Goal: Transaction & Acquisition: Book appointment/travel/reservation

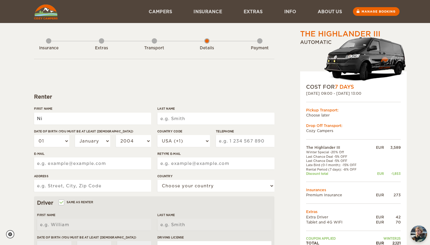
type input "N"
type input "Dustin"
type input "Horan"
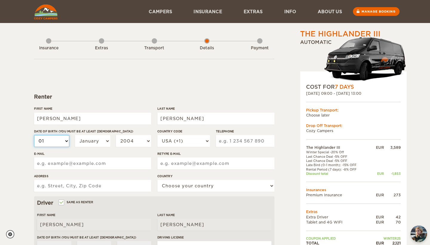
select select "21"
select select "04"
select select "1980"
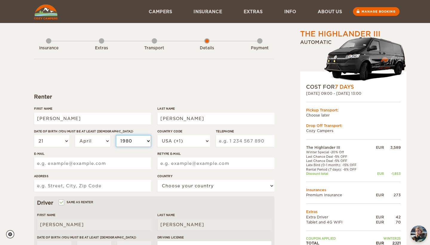
select select "1980"
type input "5186495392"
type input "s"
click at [110, 164] on input "dustin.horan@gmail.cmo" at bounding box center [92, 163] width 117 height 12
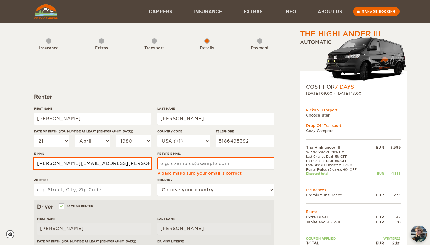
click at [94, 164] on input "dustin.horan@gmail.co" at bounding box center [92, 163] width 117 height 12
type input "dustin.horan@gmail.com"
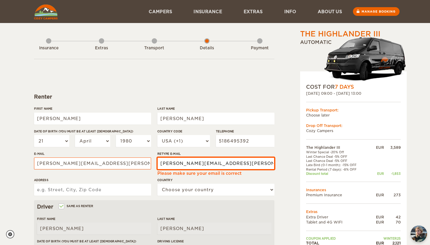
type input "dustin.horan@gmail.com"
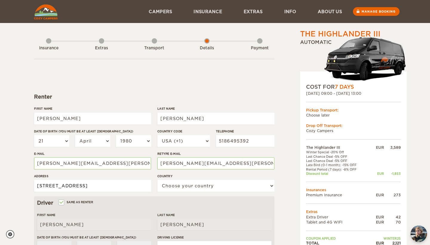
type input "131 Helderberg Ave, Altamont NY 12209"
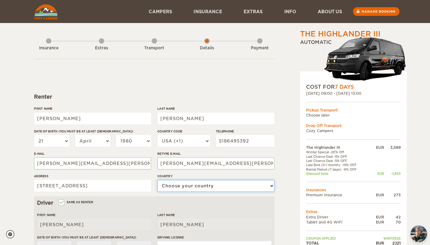
select select "222"
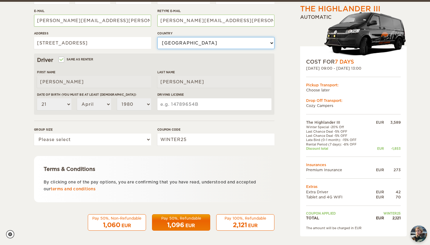
scroll to position [142, 0]
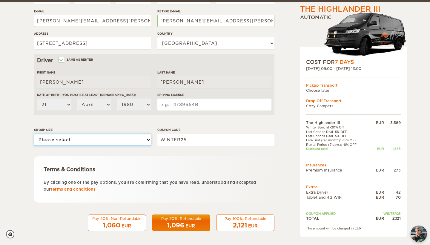
select select "2"
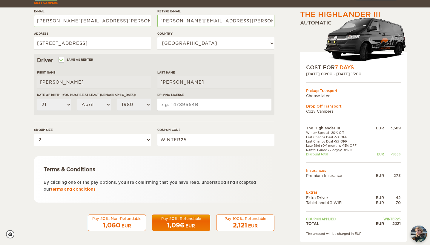
click at [237, 222] on span "2,121" at bounding box center [240, 224] width 14 height 7
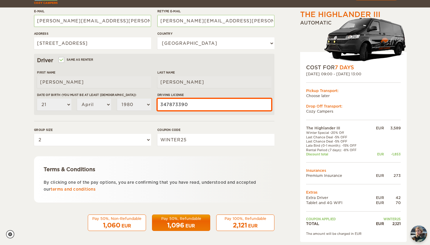
type input "347873390"
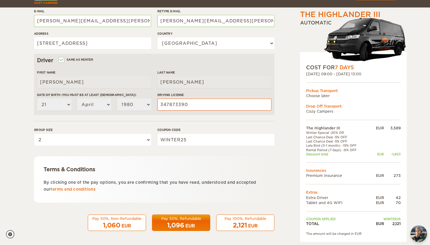
click at [244, 218] on div "Pay 100%, Refundable" at bounding box center [245, 218] width 50 height 5
click at [245, 224] on span "2,121" at bounding box center [240, 224] width 14 height 7
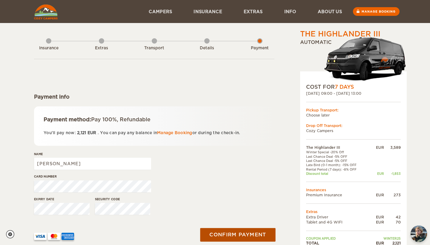
click at [217, 231] on button "Confirm payment" at bounding box center [237, 234] width 75 height 13
